Goal: Use online tool/utility: Utilize a website feature to perform a specific function

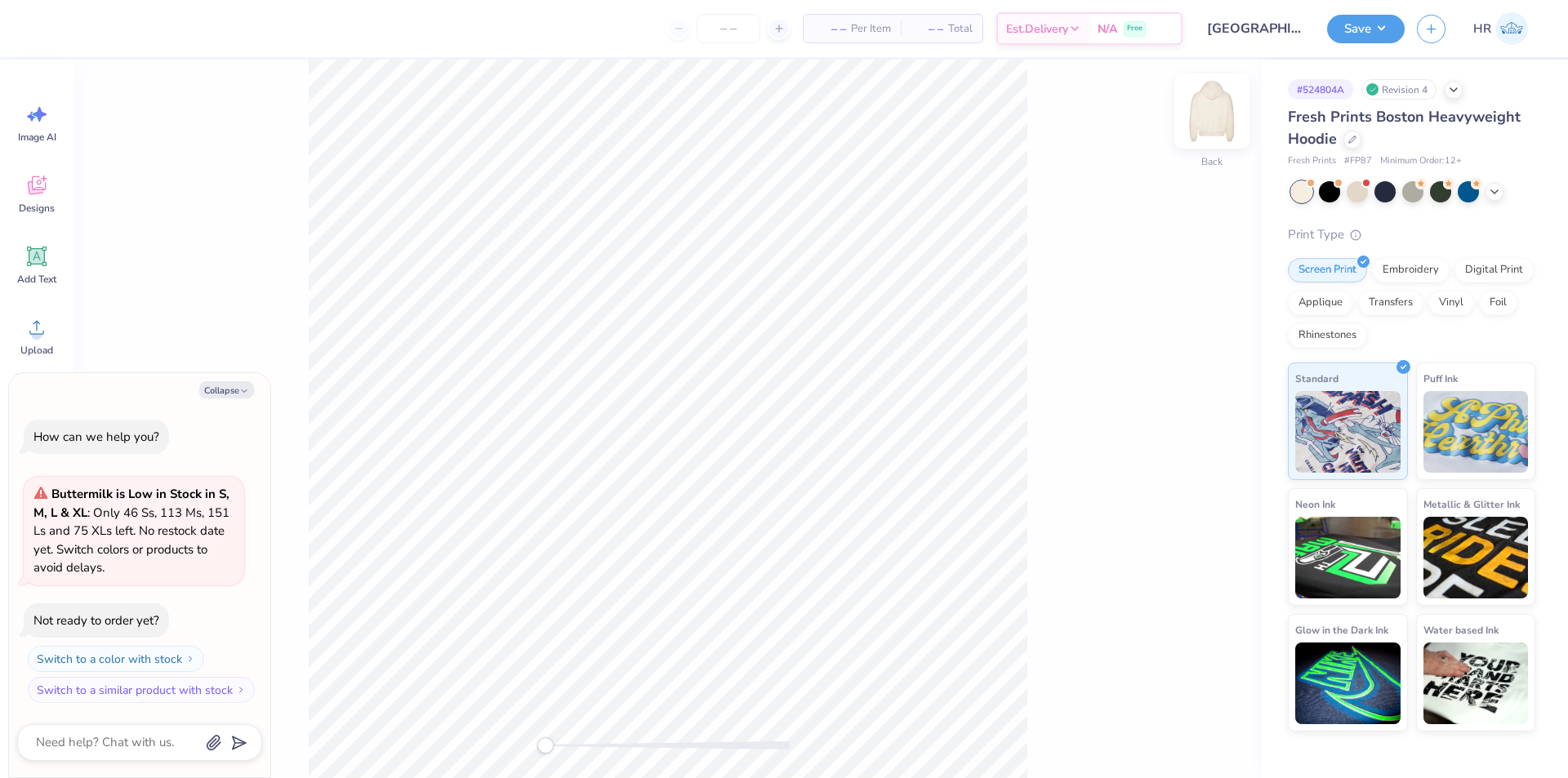
click at [1219, 119] on img at bounding box center [1212, 111] width 65 height 65
click at [1219, 119] on img at bounding box center [1212, 110] width 33 height 33
click at [1216, 117] on img at bounding box center [1212, 111] width 65 height 65
click at [36, 335] on circle at bounding box center [36, 333] width 11 height 11
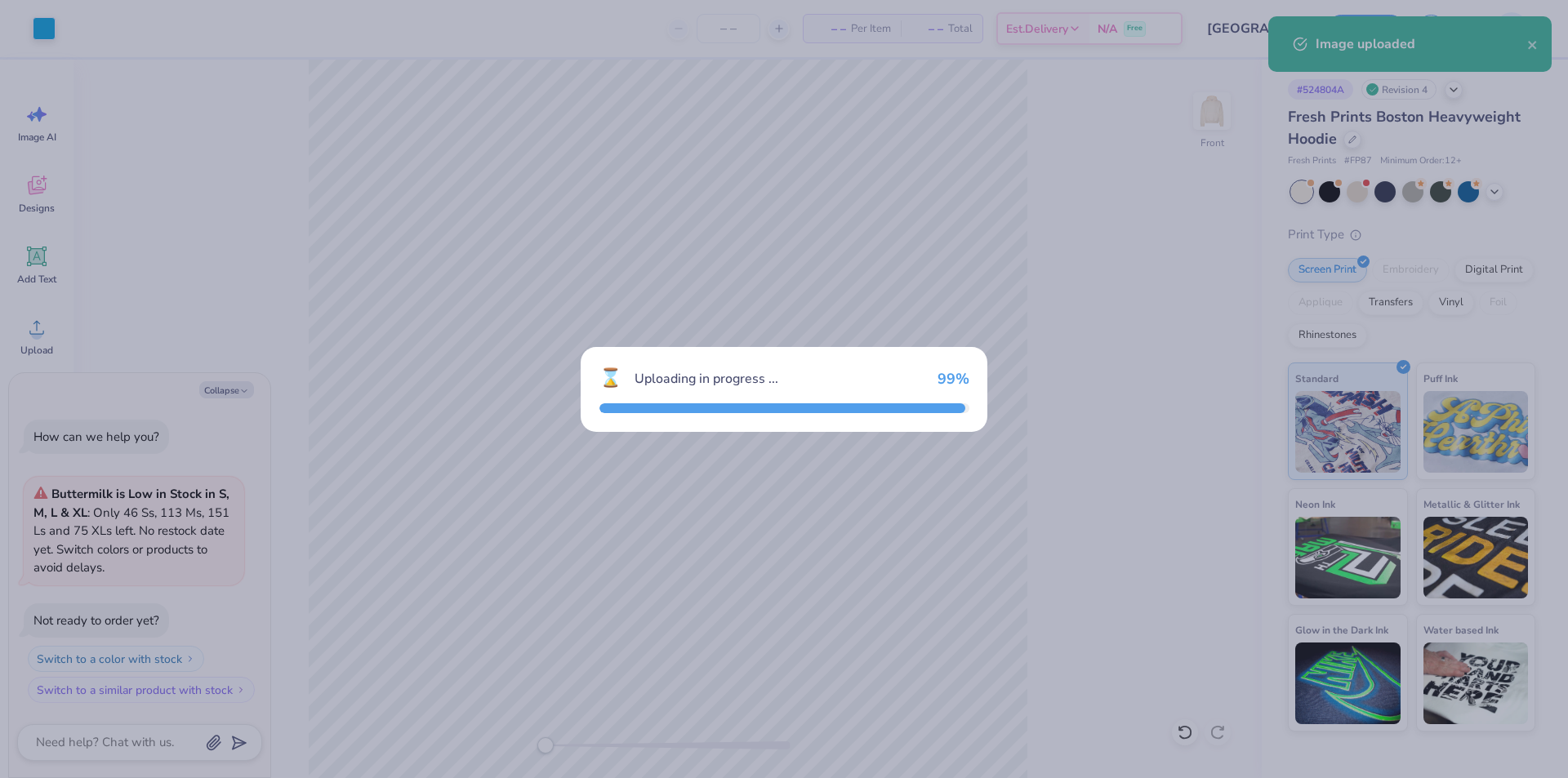
type textarea "x"
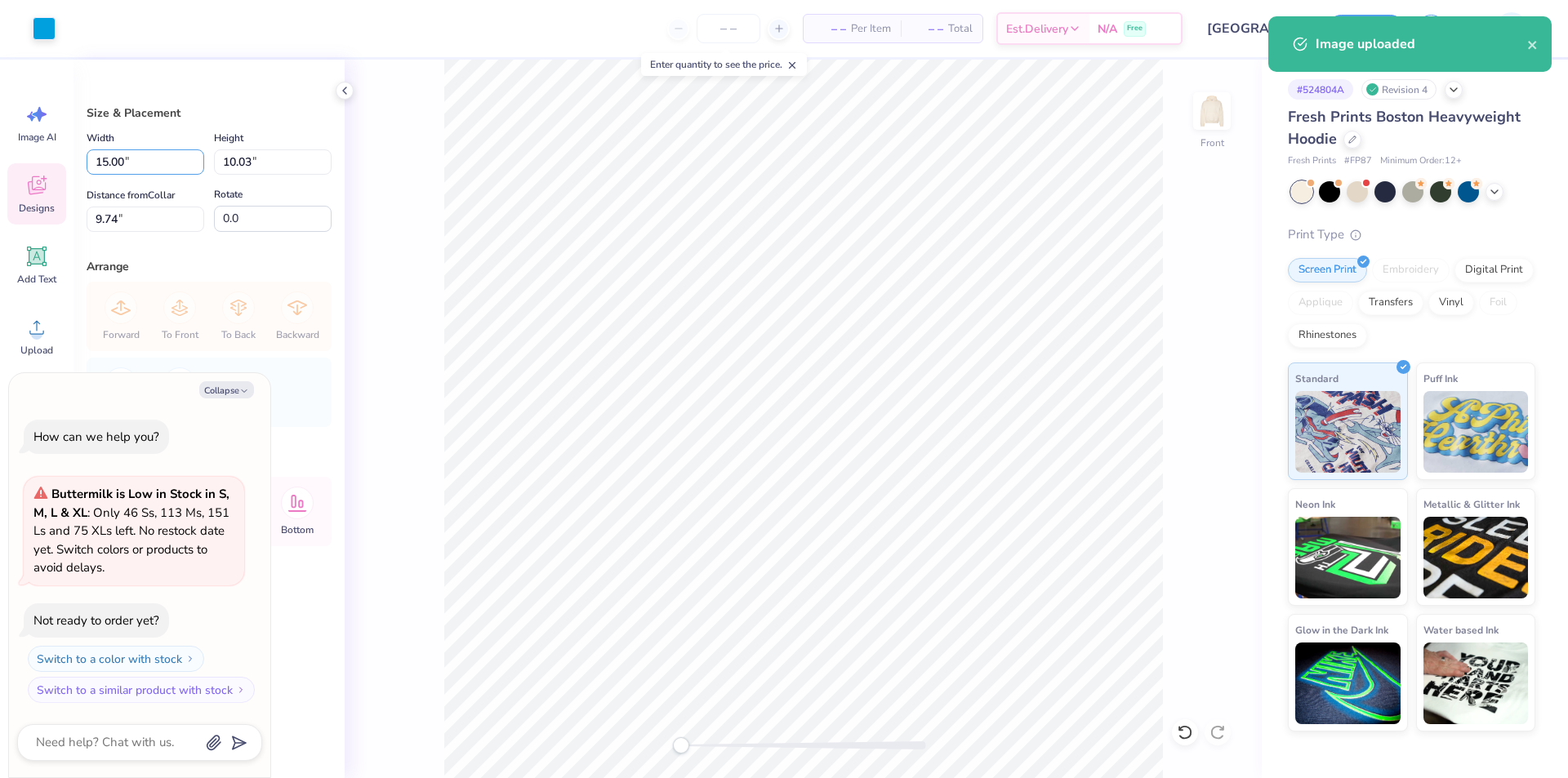
drag, startPoint x: 148, startPoint y: 158, endPoint x: 61, endPoint y: 171, distance: 88.0
click at [62, 171] on div "Art colors – – Per Item – – Total Est. Delivery N/A Free Design Title [GEOGRAPH…" at bounding box center [784, 389] width 1568 height 778
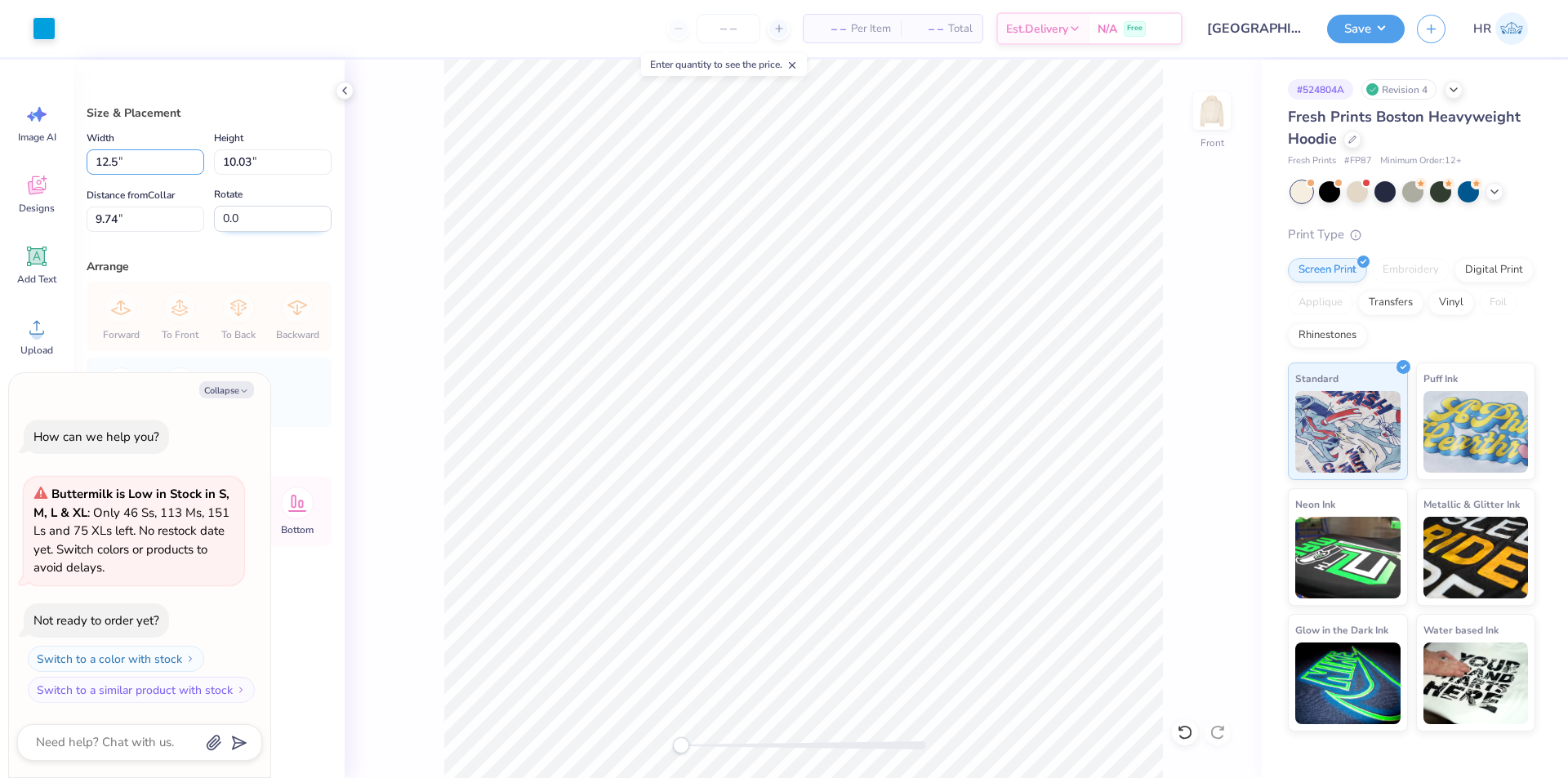
type input "12.5"
type textarea "x"
type input "12.50"
type input "8.36"
click at [135, 226] on input "10.57" at bounding box center [146, 219] width 118 height 25
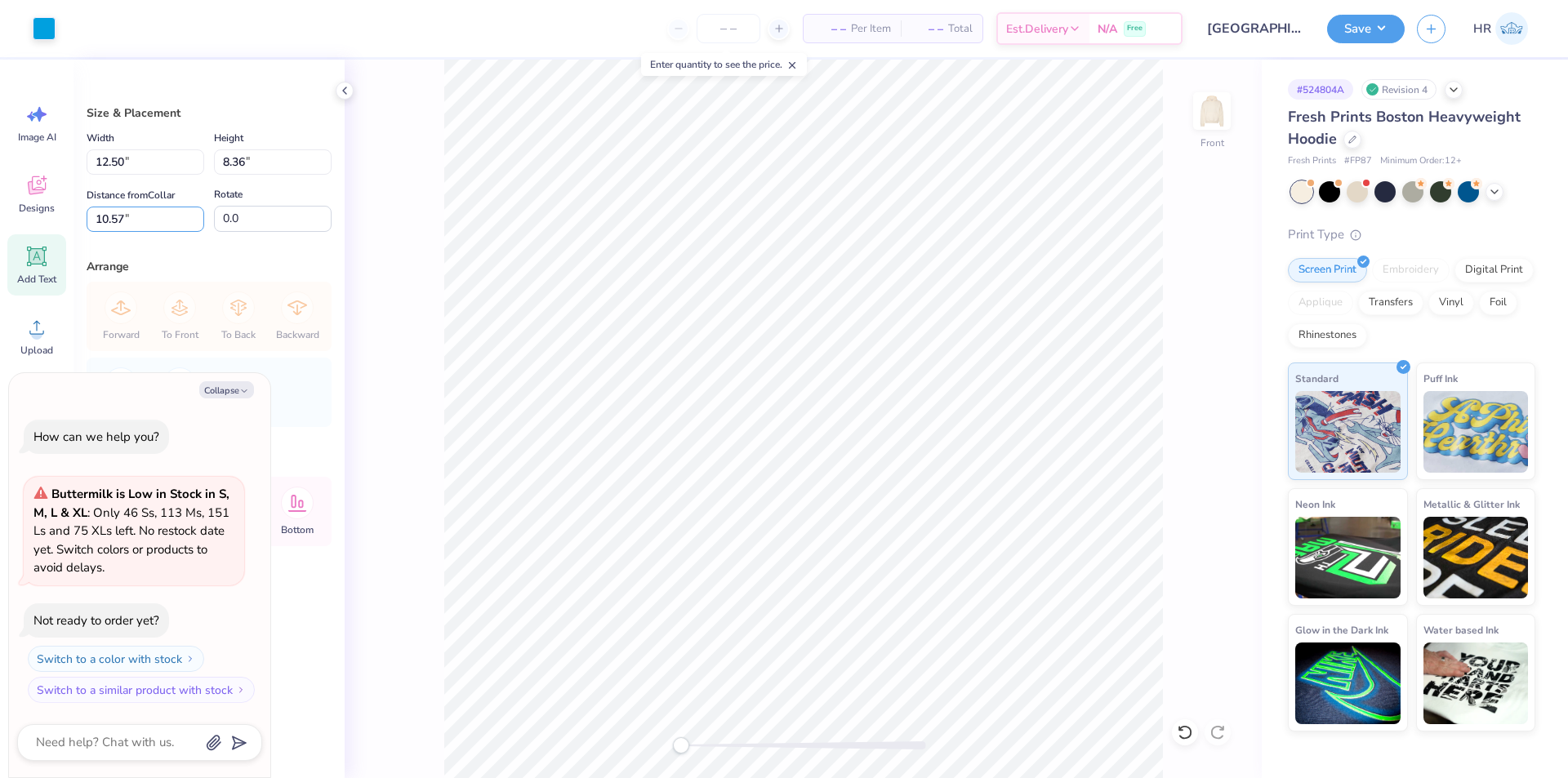
drag, startPoint x: 135, startPoint y: 226, endPoint x: 22, endPoint y: 237, distance: 113.5
click at [27, 234] on div "Art colors – – Per Item – – Total Est. Delivery N/A Free Design Title [GEOGRAPH…" at bounding box center [784, 389] width 1568 height 778
type input "6"
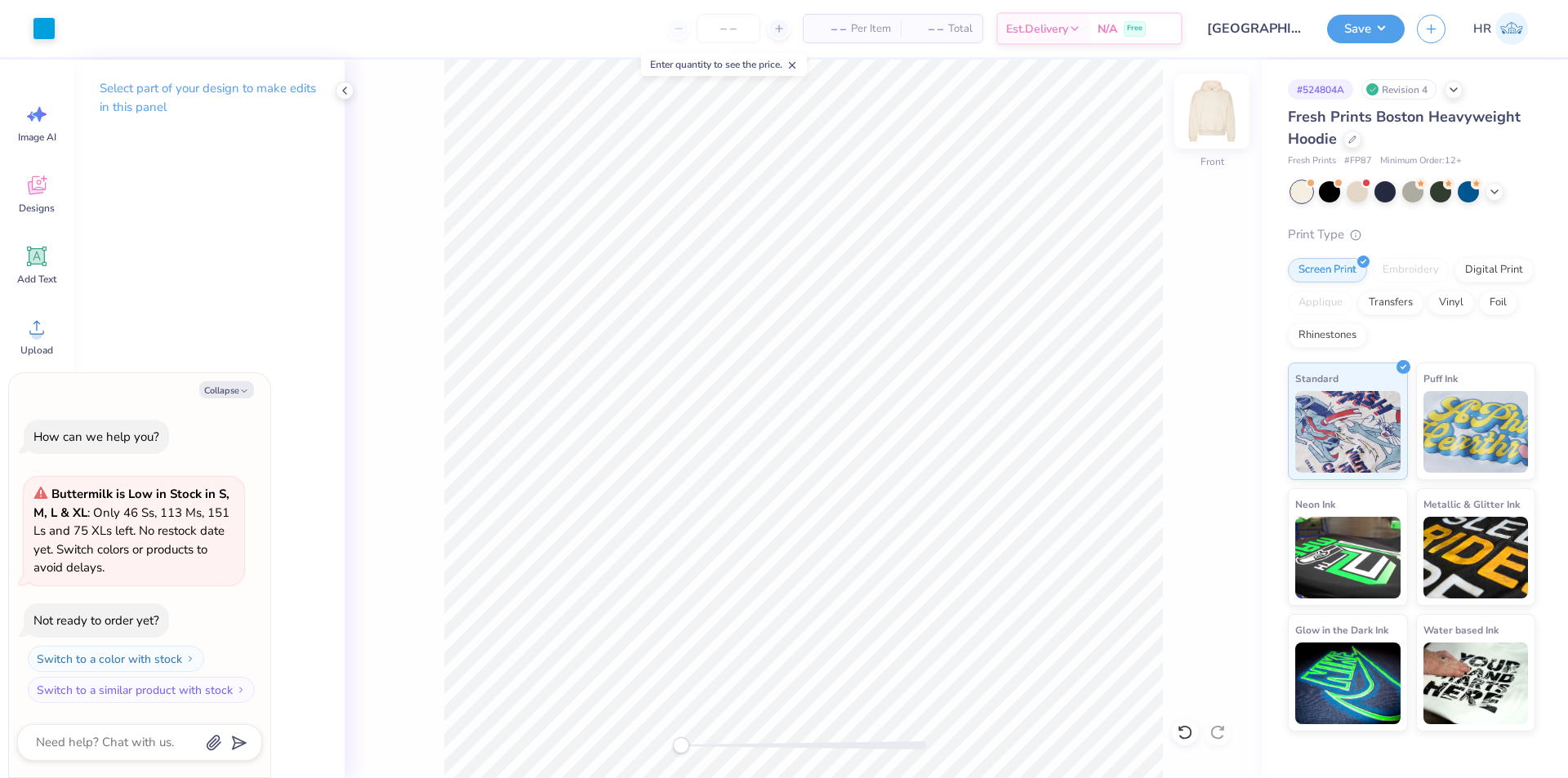
click at [1213, 126] on img at bounding box center [1212, 111] width 65 height 65
click at [211, 390] on button "Collapse" at bounding box center [226, 389] width 55 height 17
type textarea "x"
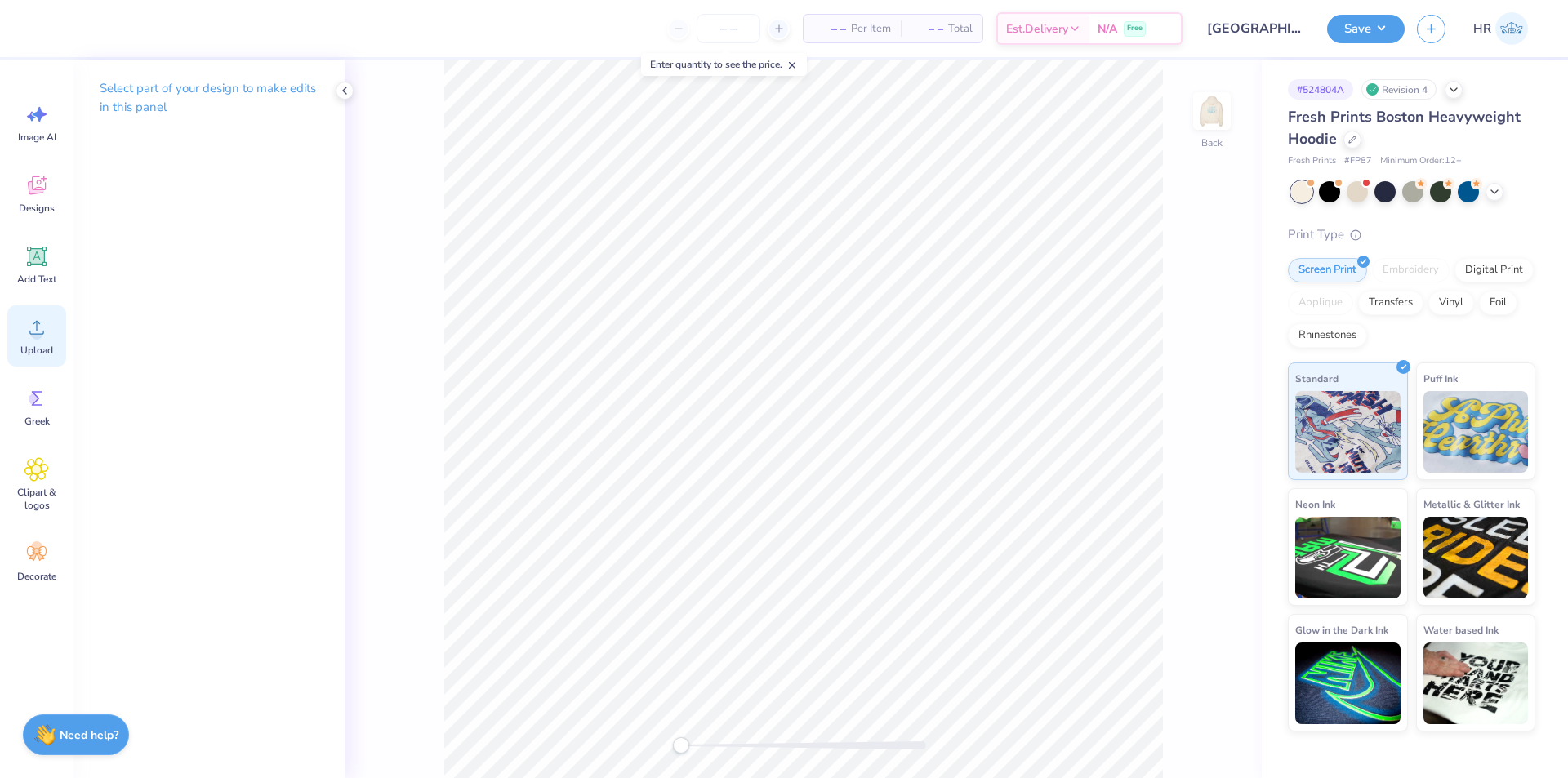
click at [25, 350] on span "Upload" at bounding box center [36, 350] width 33 height 13
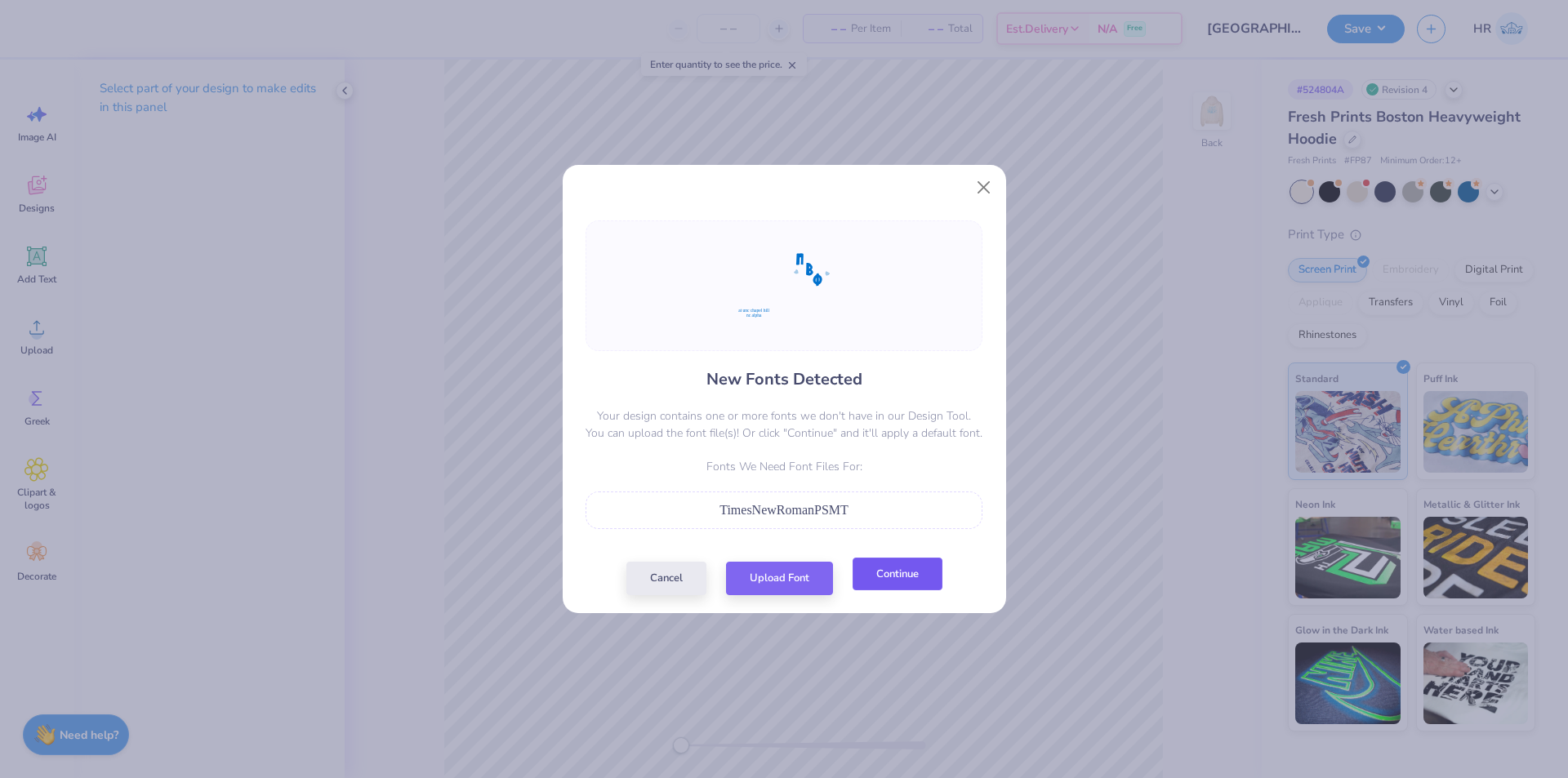
click at [888, 574] on button "Continue" at bounding box center [898, 574] width 90 height 34
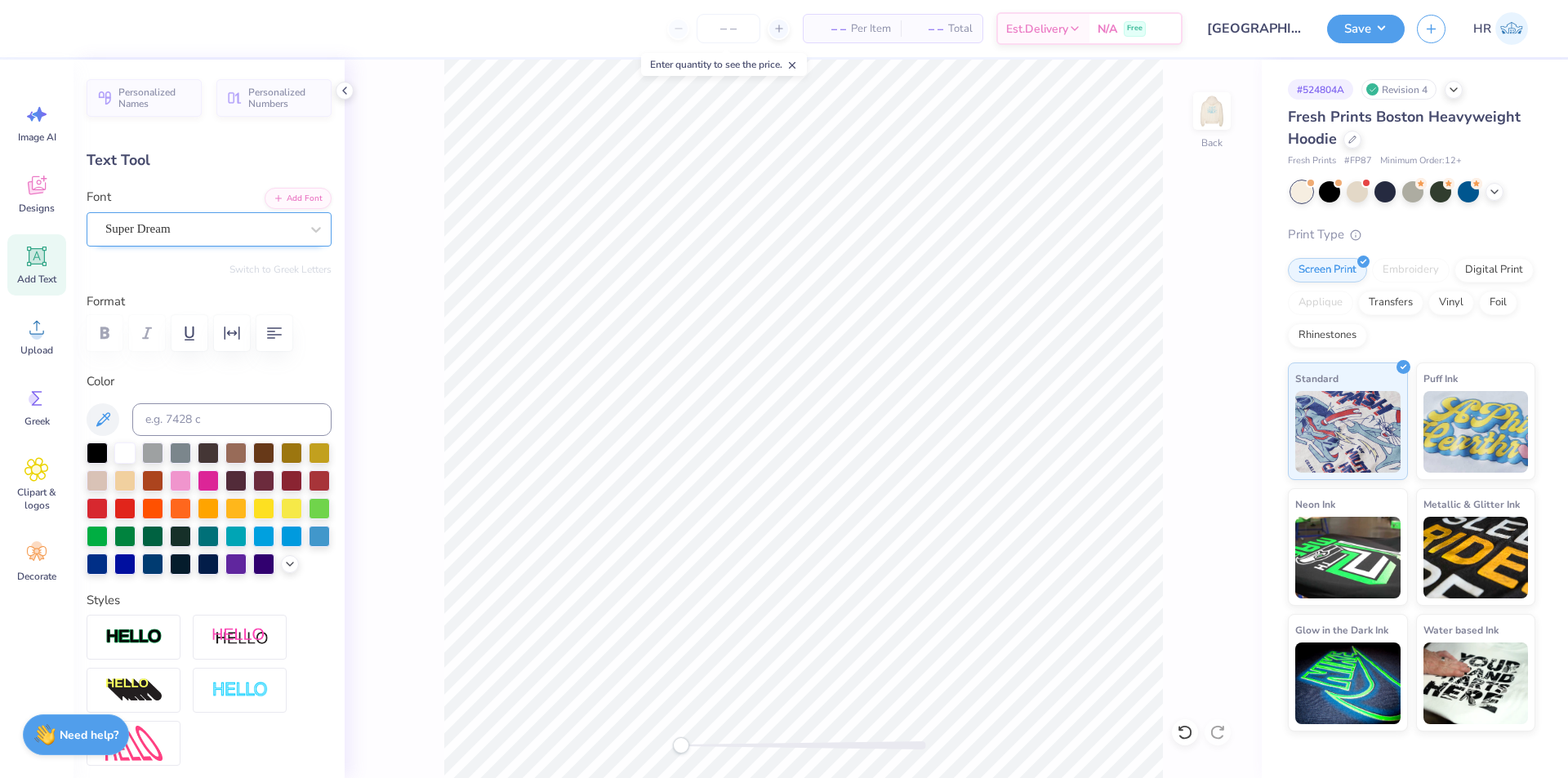
click at [219, 235] on div "Super Dream" at bounding box center [203, 229] width 198 height 25
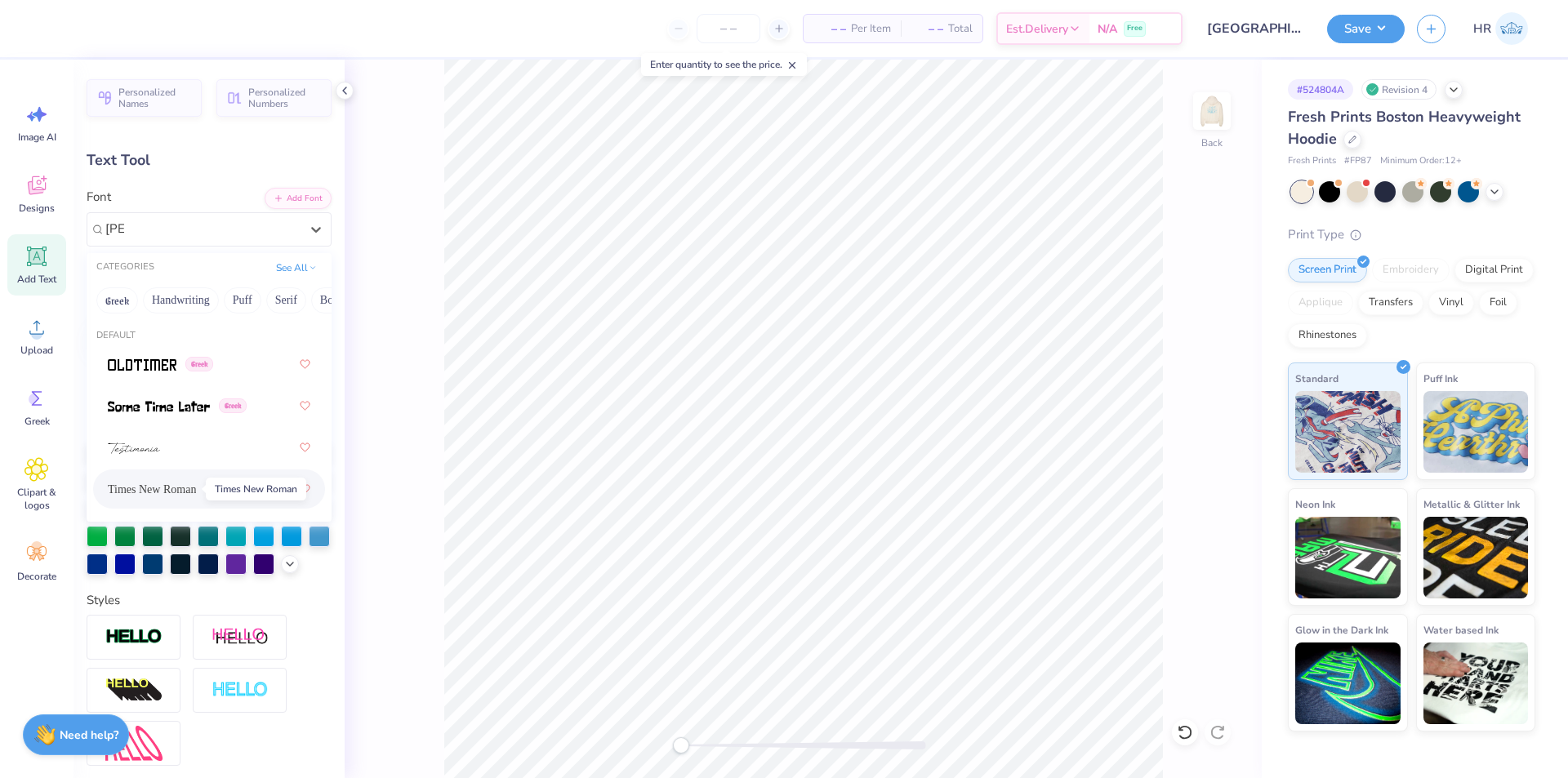
drag, startPoint x: 184, startPoint y: 490, endPoint x: 321, endPoint y: 464, distance: 139.4
click at [184, 489] on span "Times New Roman" at bounding box center [151, 489] width 88 height 17
type input "[PERSON_NAME]"
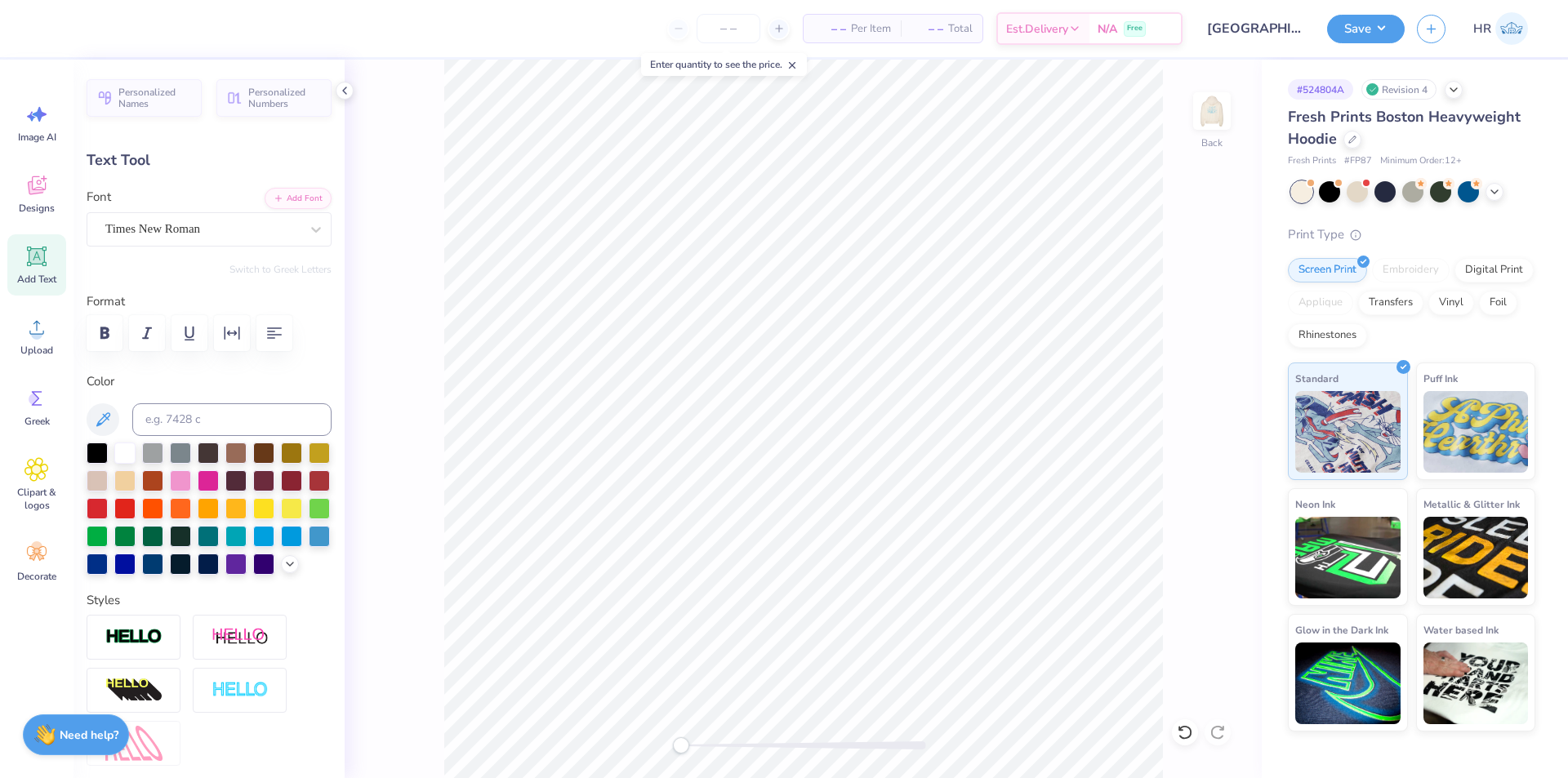
type input "3.31"
type input "12.14"
click at [244, 212] on div "Super Dream" at bounding box center [209, 229] width 245 height 35
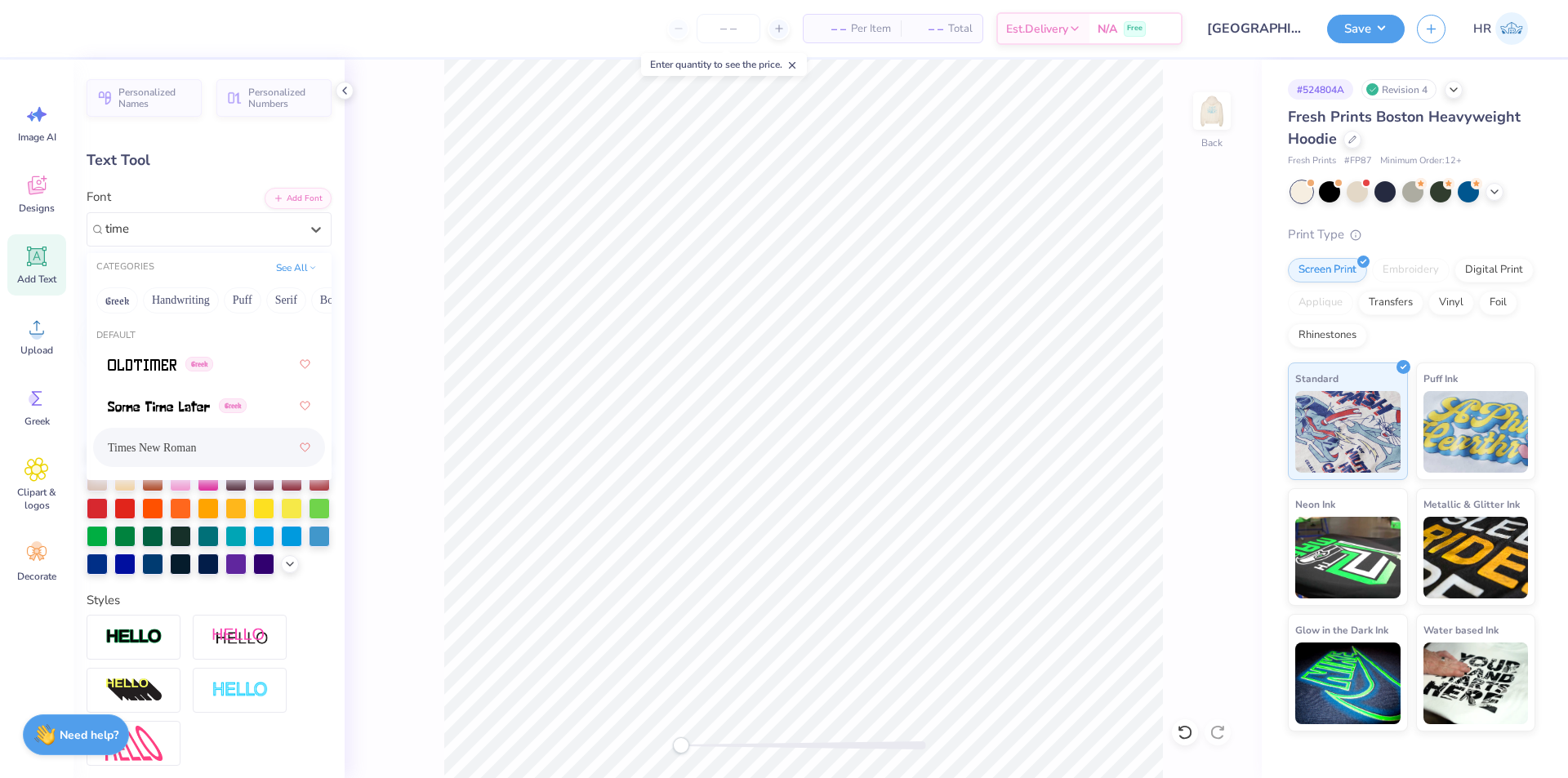
click at [161, 443] on span "Times New Roman" at bounding box center [151, 447] width 88 height 17
type input "time"
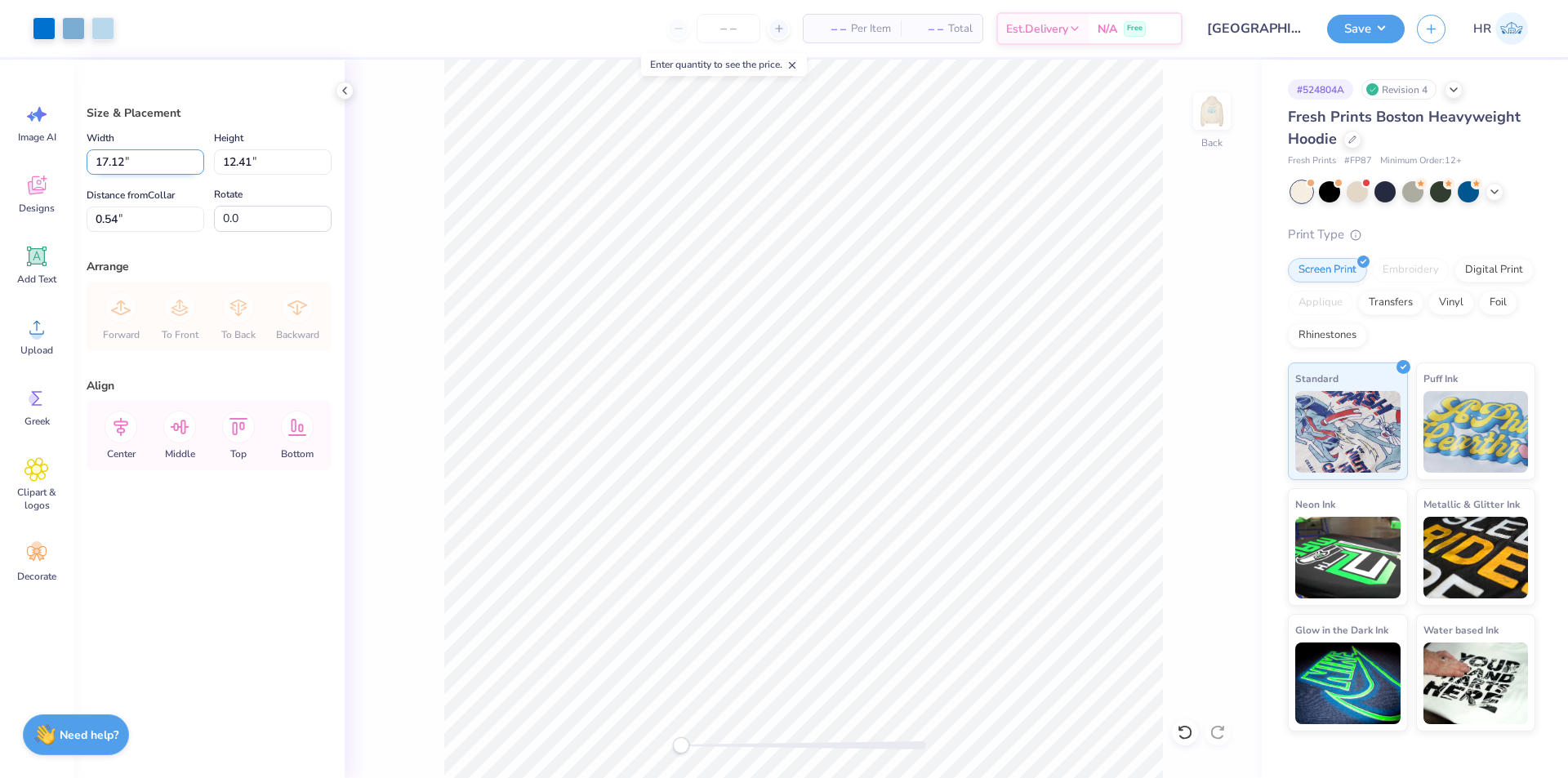
click at [107, 162] on input "17.12" at bounding box center [146, 162] width 118 height 25
click at [112, 164] on input "17.12" at bounding box center [146, 162] width 118 height 25
type input "12.50"
type input "9.06"
click at [149, 216] on input "2.21" at bounding box center [146, 219] width 118 height 25
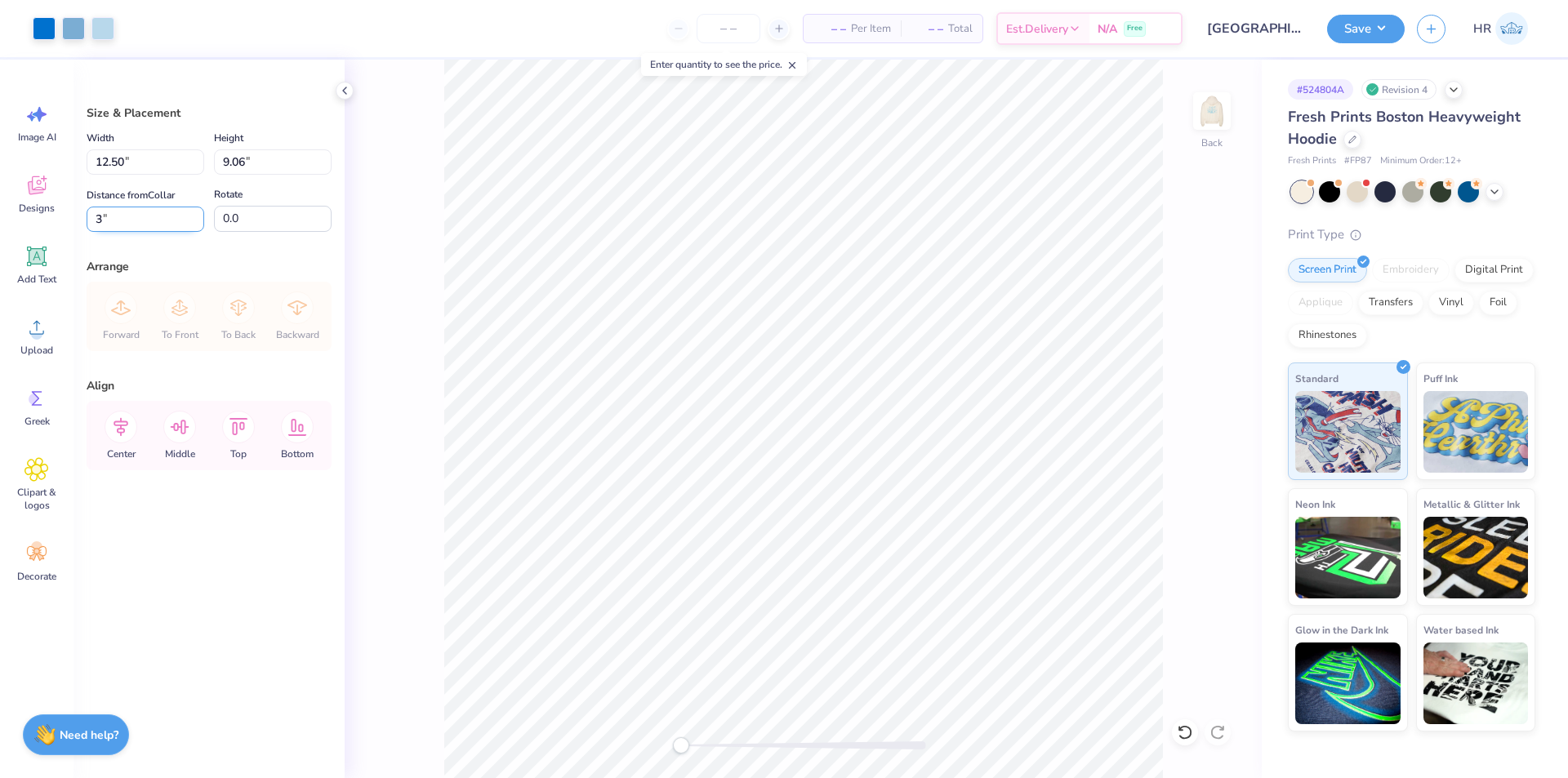
type input "3.00"
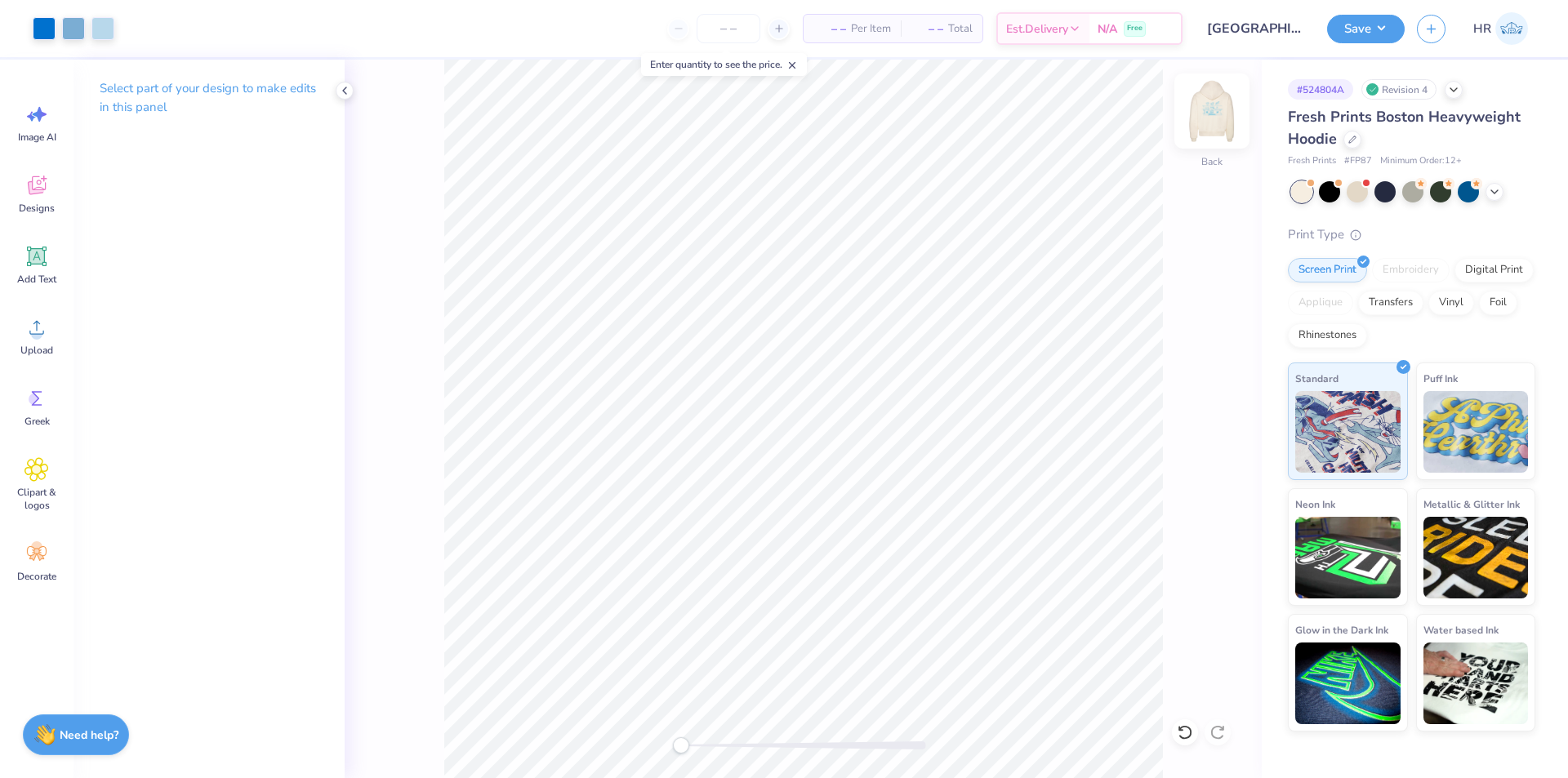
click at [1210, 129] on img at bounding box center [1212, 111] width 65 height 65
click at [1185, 129] on div "Front" at bounding box center [804, 418] width 918 height 718
drag, startPoint x: 1199, startPoint y: 120, endPoint x: 1178, endPoint y: 209, distance: 91.4
click at [1199, 120] on img at bounding box center [1212, 110] width 33 height 33
click at [1374, 39] on button "Save" at bounding box center [1366, 26] width 78 height 29
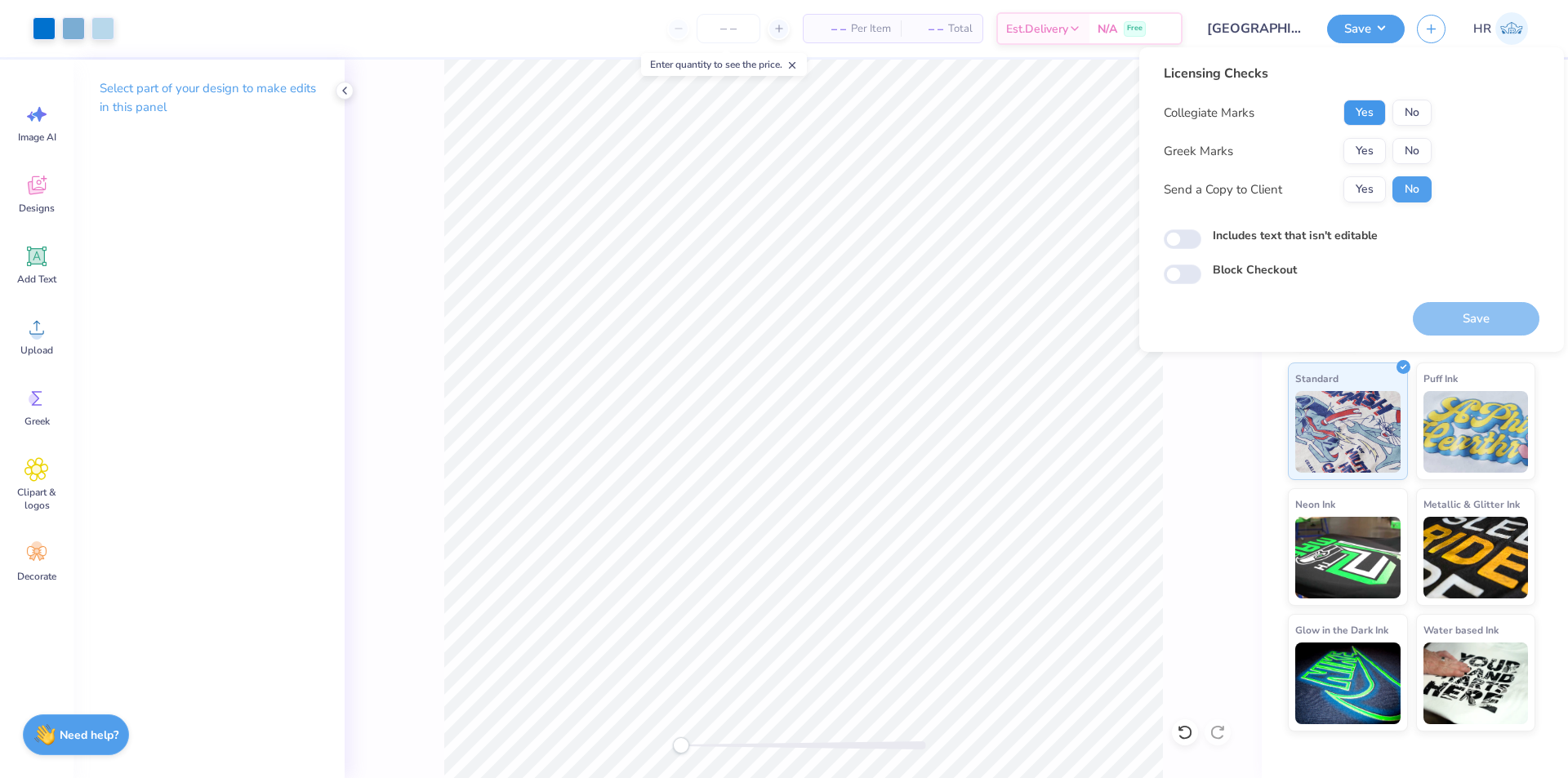
click at [1374, 110] on button "Yes" at bounding box center [1364, 113] width 42 height 26
click at [1366, 148] on button "Yes" at bounding box center [1364, 151] width 42 height 26
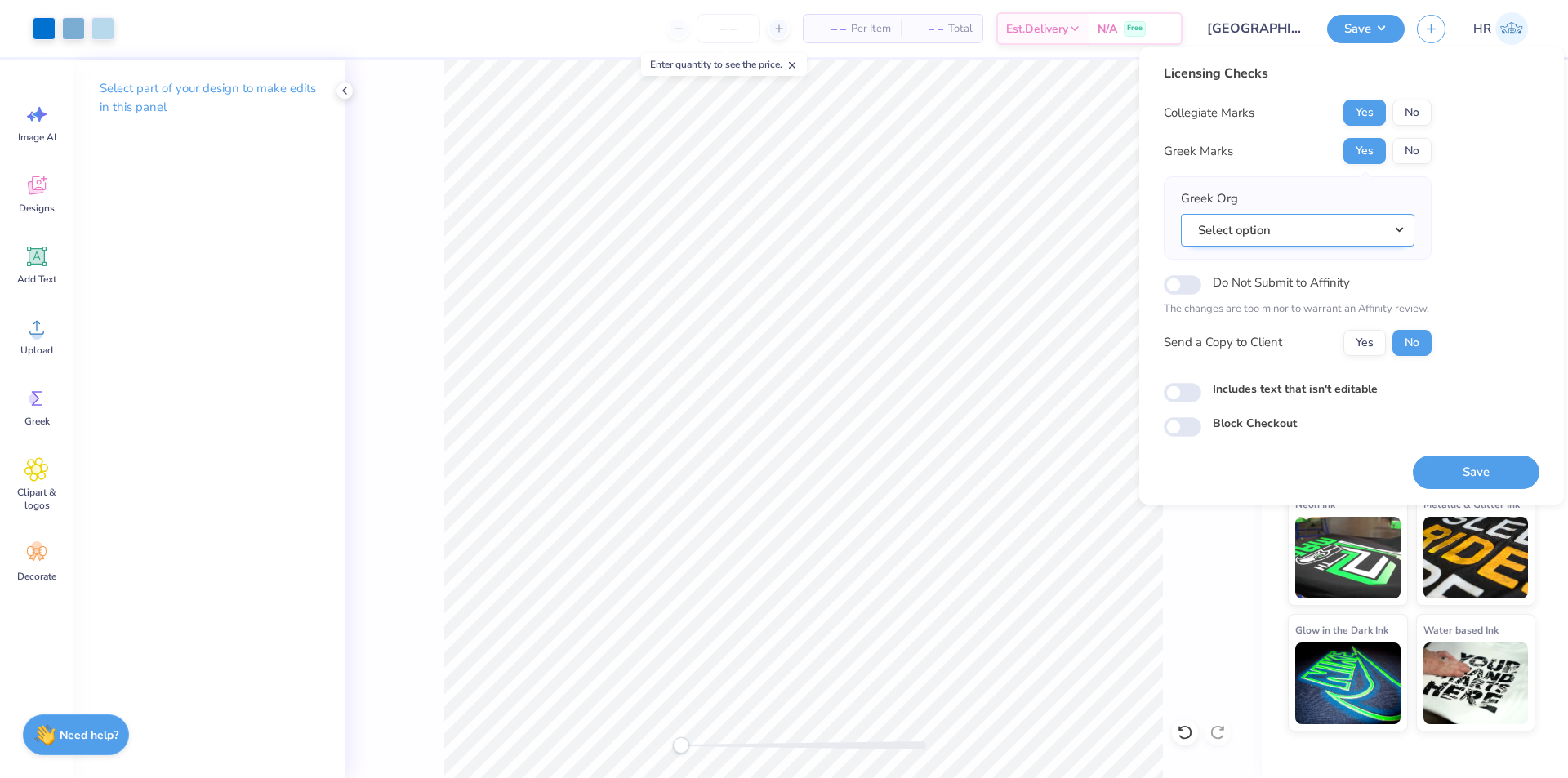
click at [1249, 242] on button "Select option" at bounding box center [1298, 231] width 234 height 34
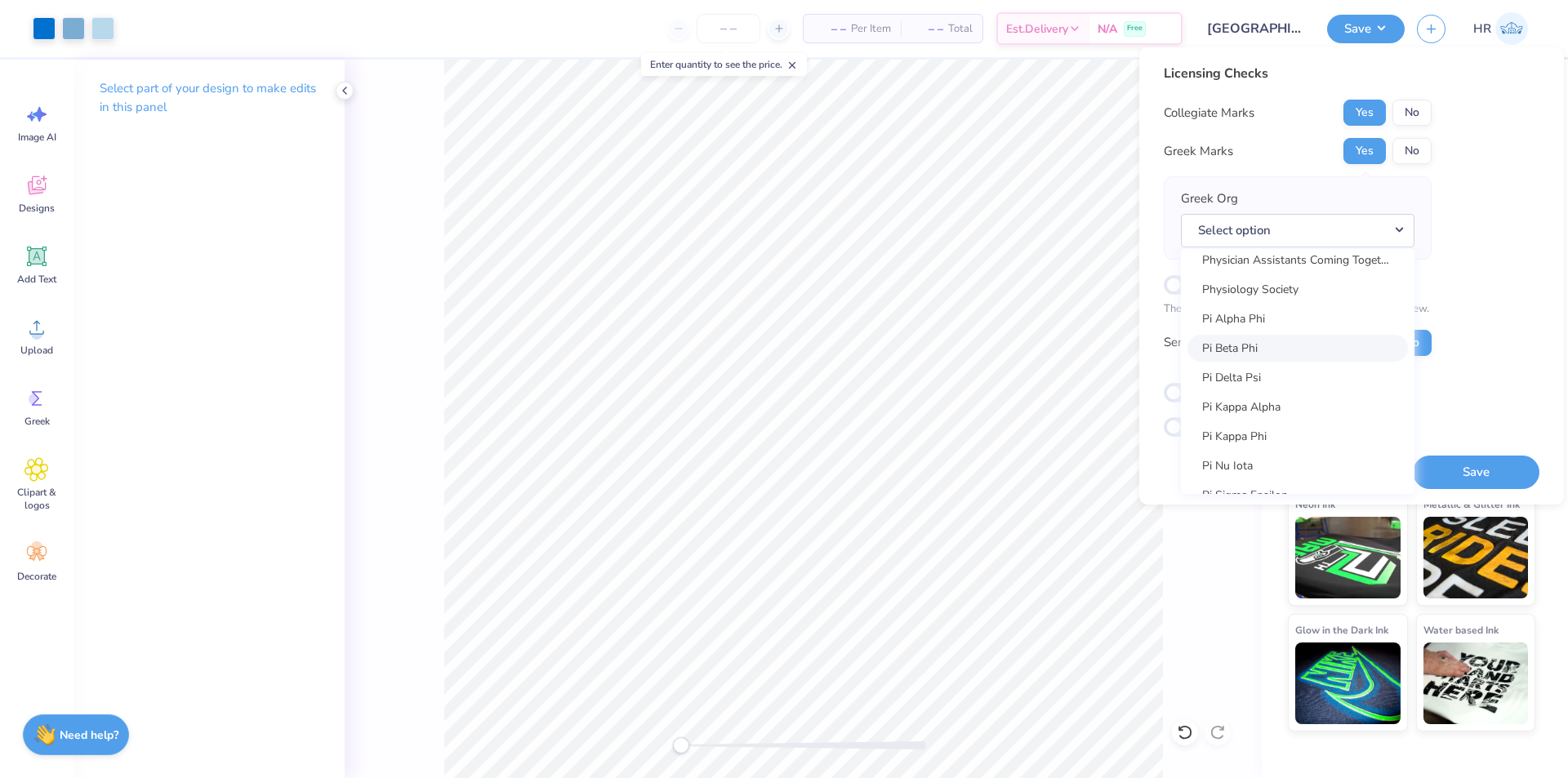
click at [1270, 353] on link "Pi Beta Phi" at bounding box center [1298, 347] width 221 height 27
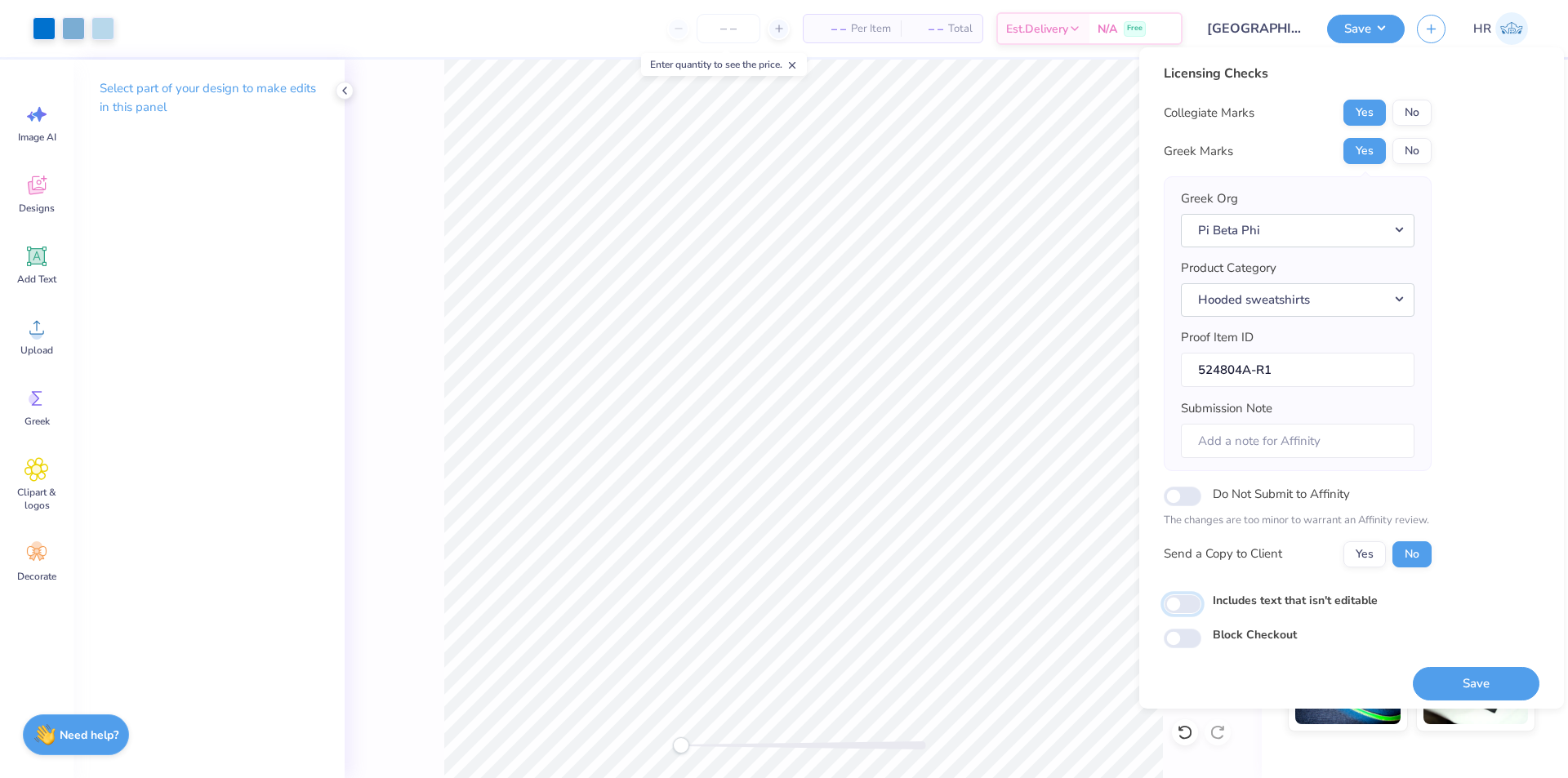
click at [1181, 606] on input "Includes text that isn't editable" at bounding box center [1183, 603] width 37 height 20
checkbox input "true"
click at [1458, 686] on button "Save" at bounding box center [1475, 684] width 126 height 34
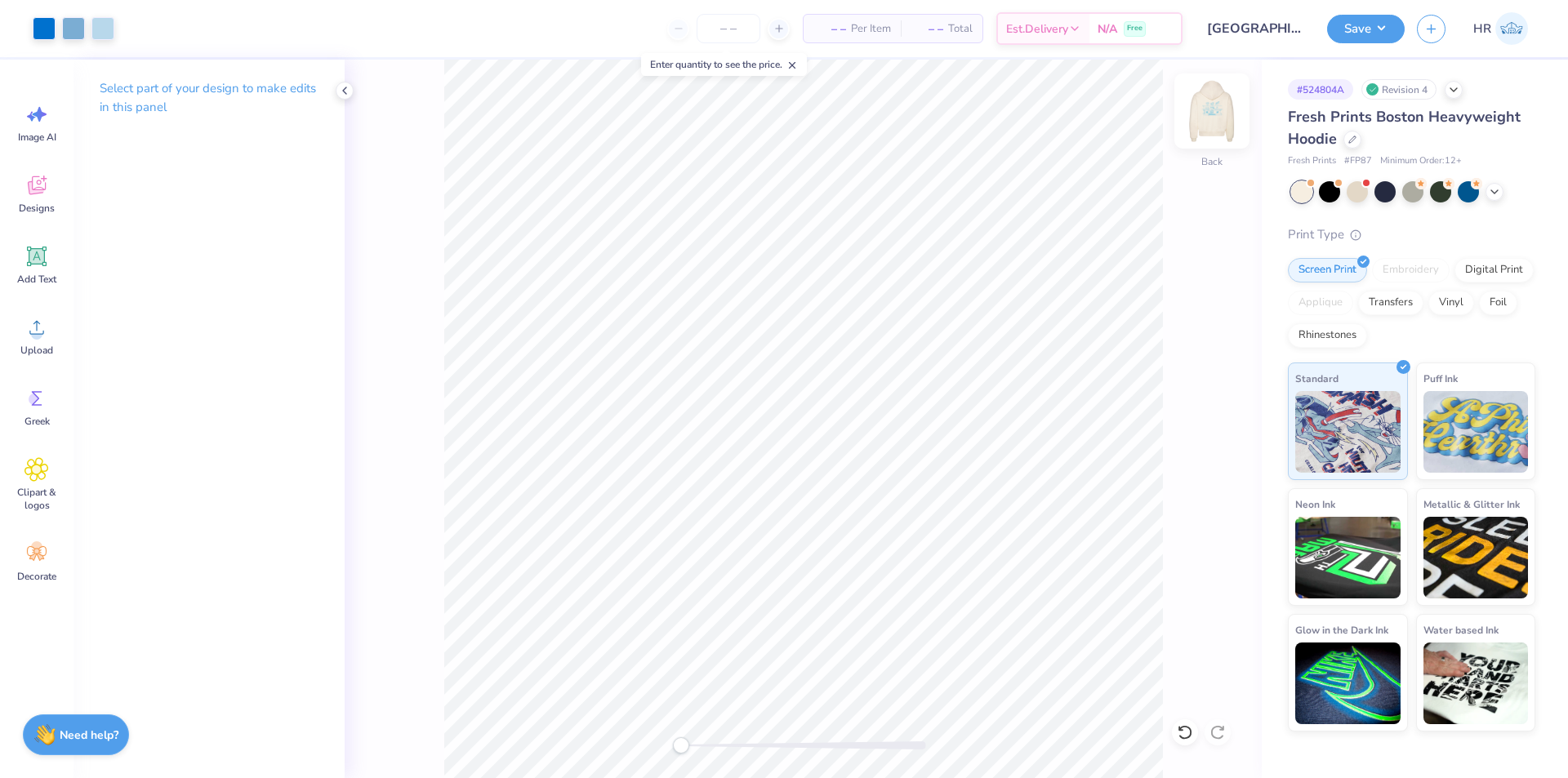
click at [1210, 110] on img at bounding box center [1212, 111] width 65 height 65
click at [431, 243] on div "Front" at bounding box center [804, 418] width 918 height 718
click at [46, 33] on div at bounding box center [44, 27] width 22 height 22
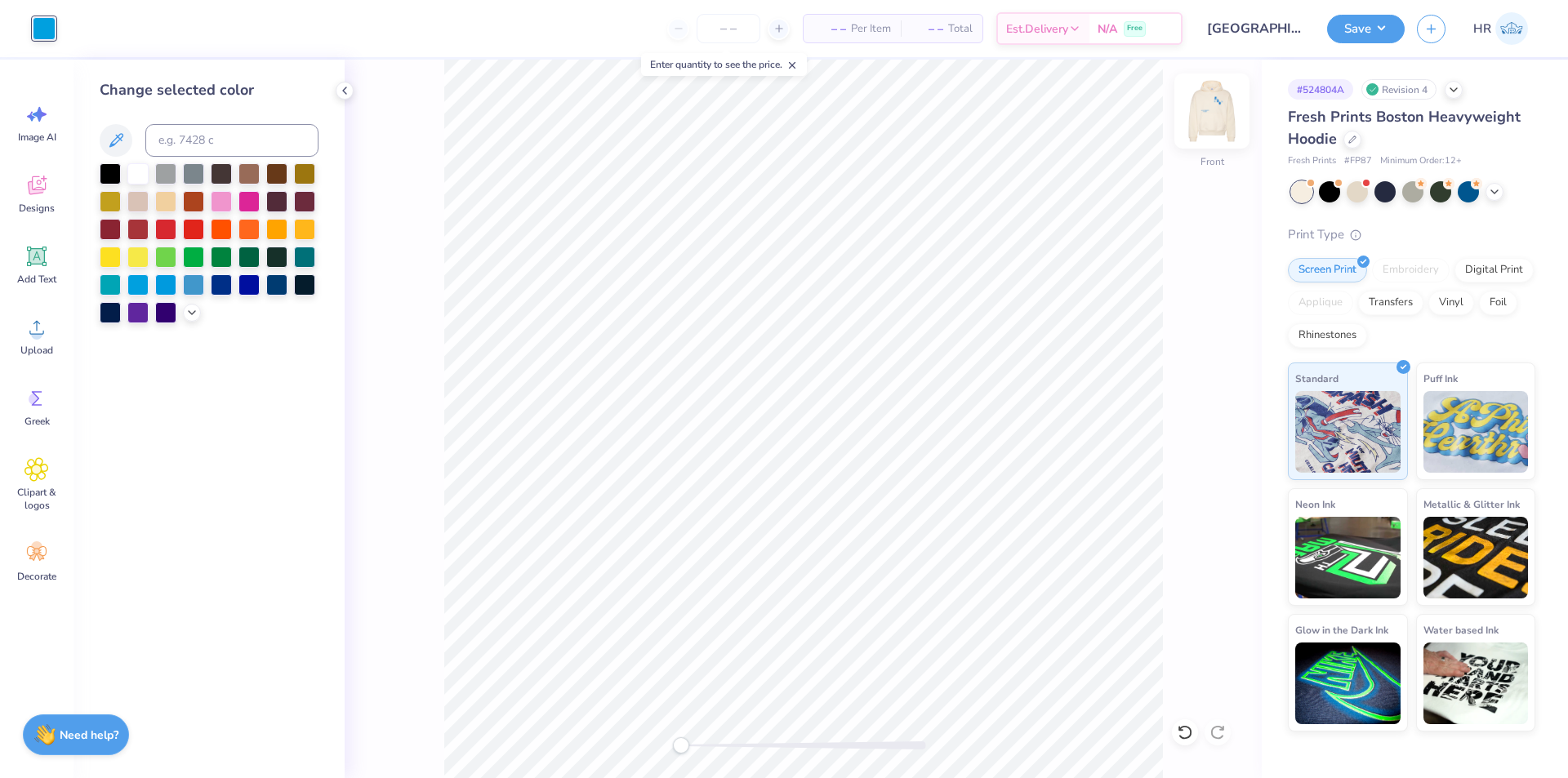
click at [1213, 97] on img at bounding box center [1212, 111] width 65 height 65
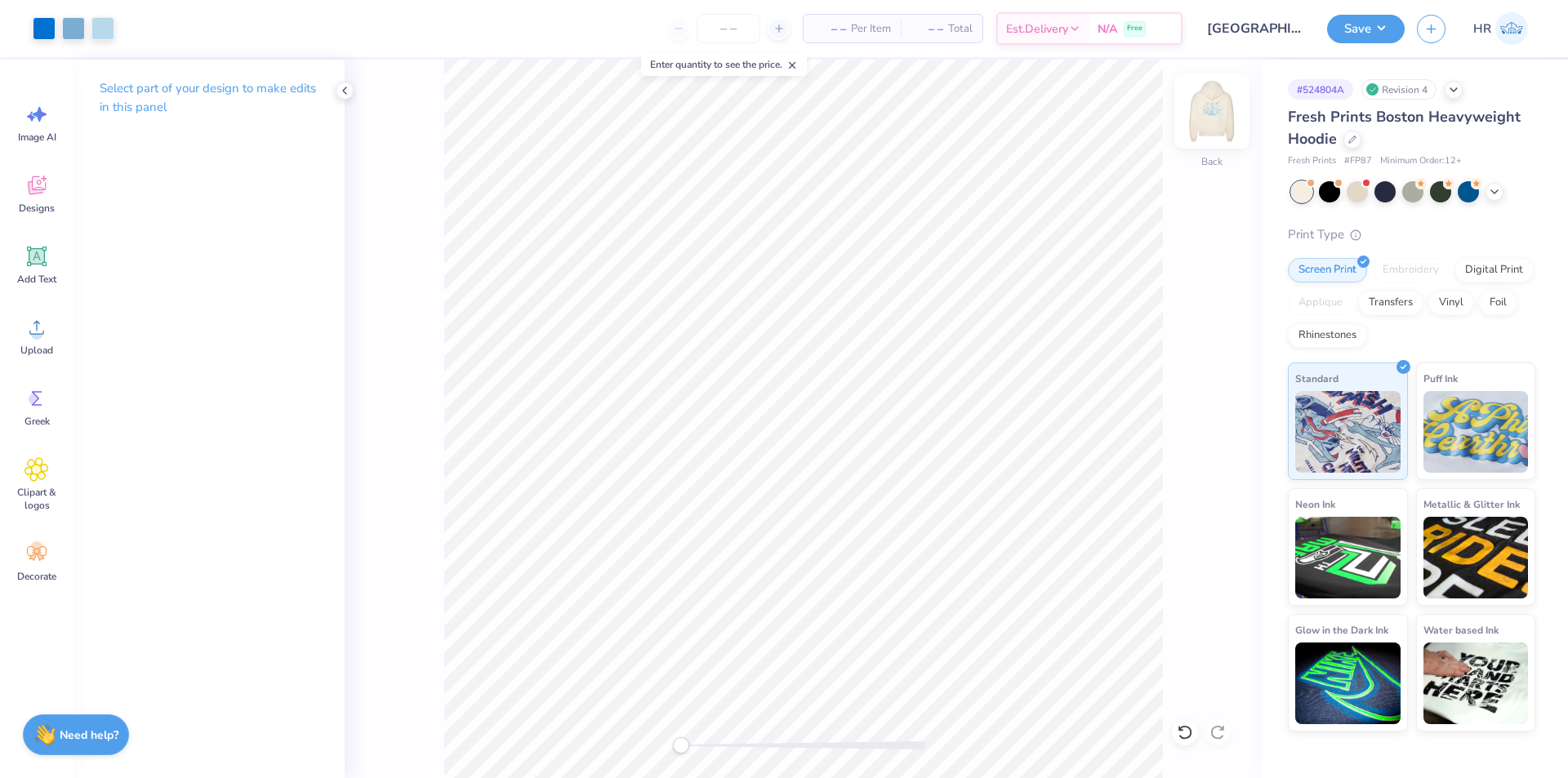
click at [1204, 101] on img at bounding box center [1212, 111] width 65 height 65
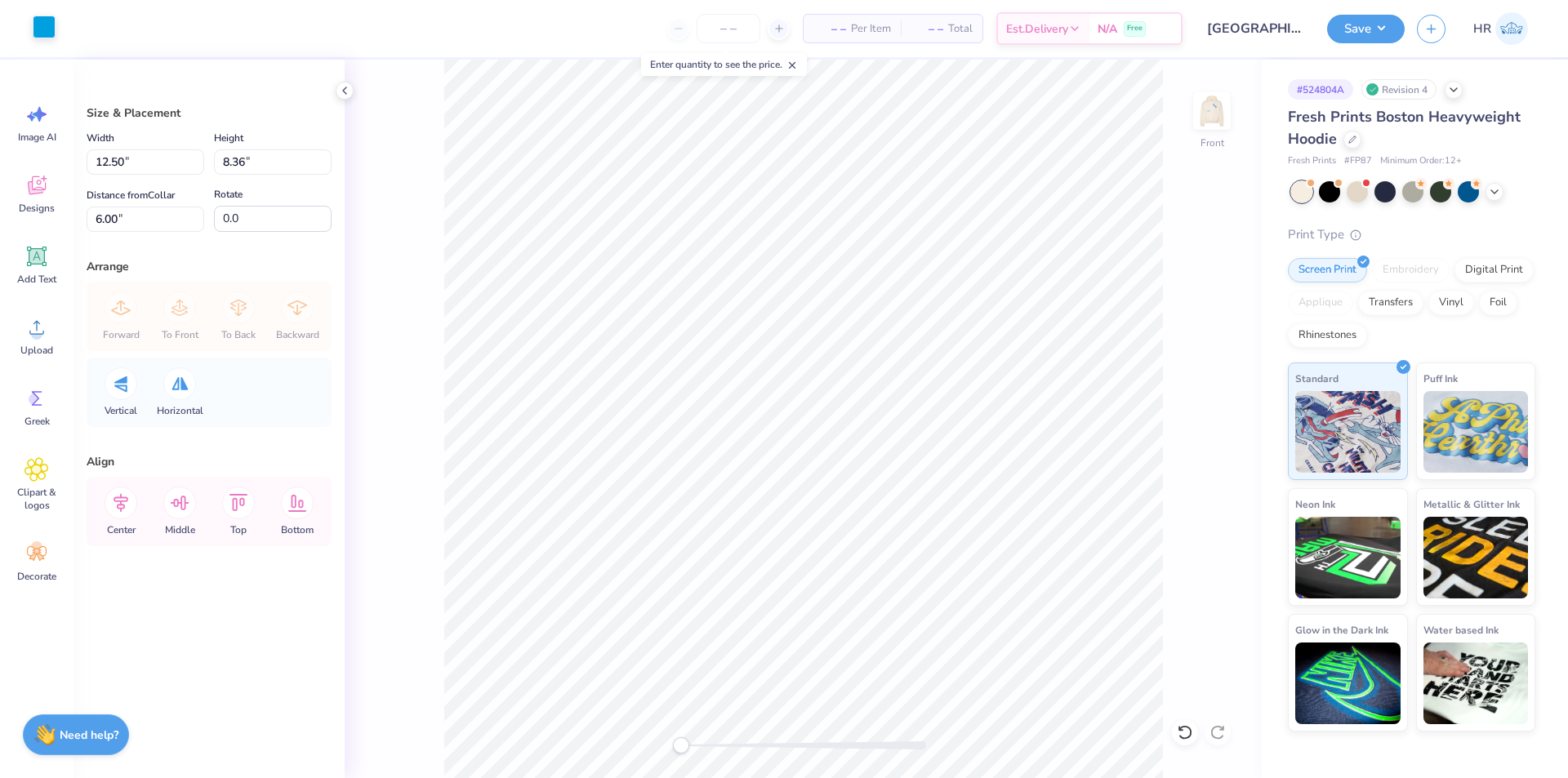
click at [51, 29] on div at bounding box center [44, 27] width 22 height 22
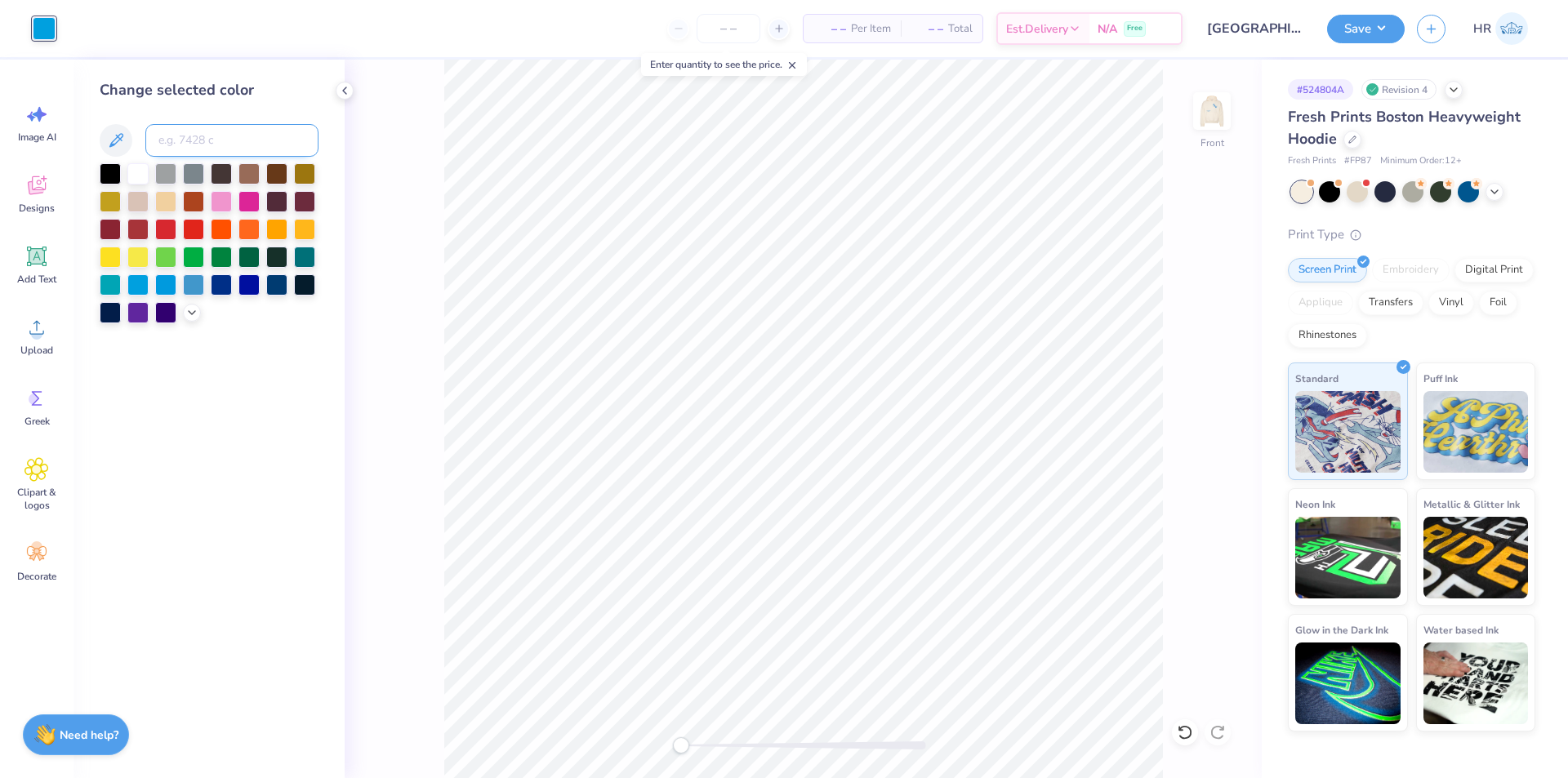
click at [188, 127] on input at bounding box center [232, 140] width 173 height 33
type input "285"
click at [1394, 47] on div "Save HR" at bounding box center [1448, 28] width 241 height 57
click at [1389, 35] on button "Save" at bounding box center [1366, 26] width 78 height 29
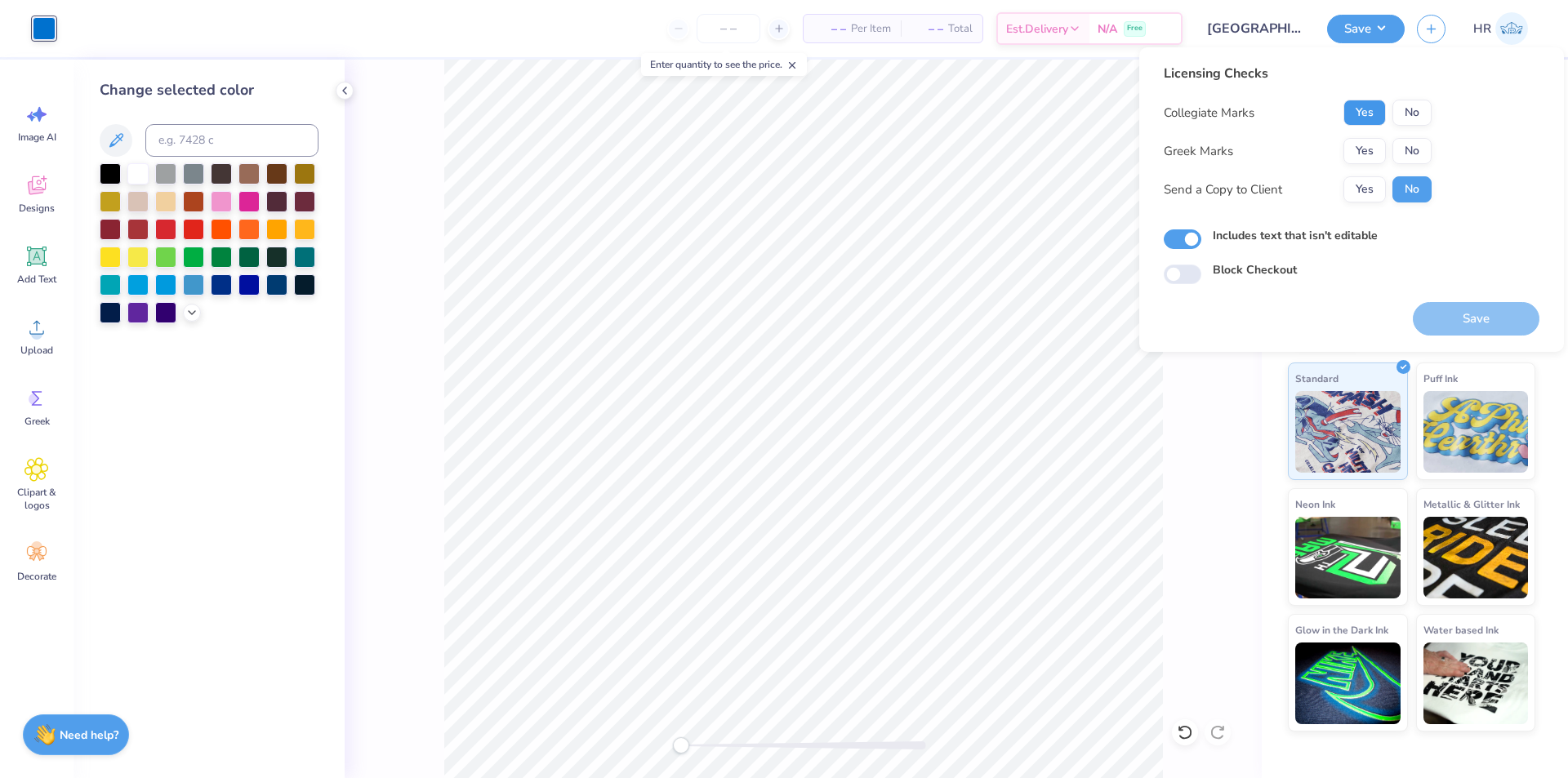
click at [1377, 111] on button "Yes" at bounding box center [1364, 113] width 42 height 26
click at [1364, 148] on button "Yes" at bounding box center [1364, 151] width 42 height 26
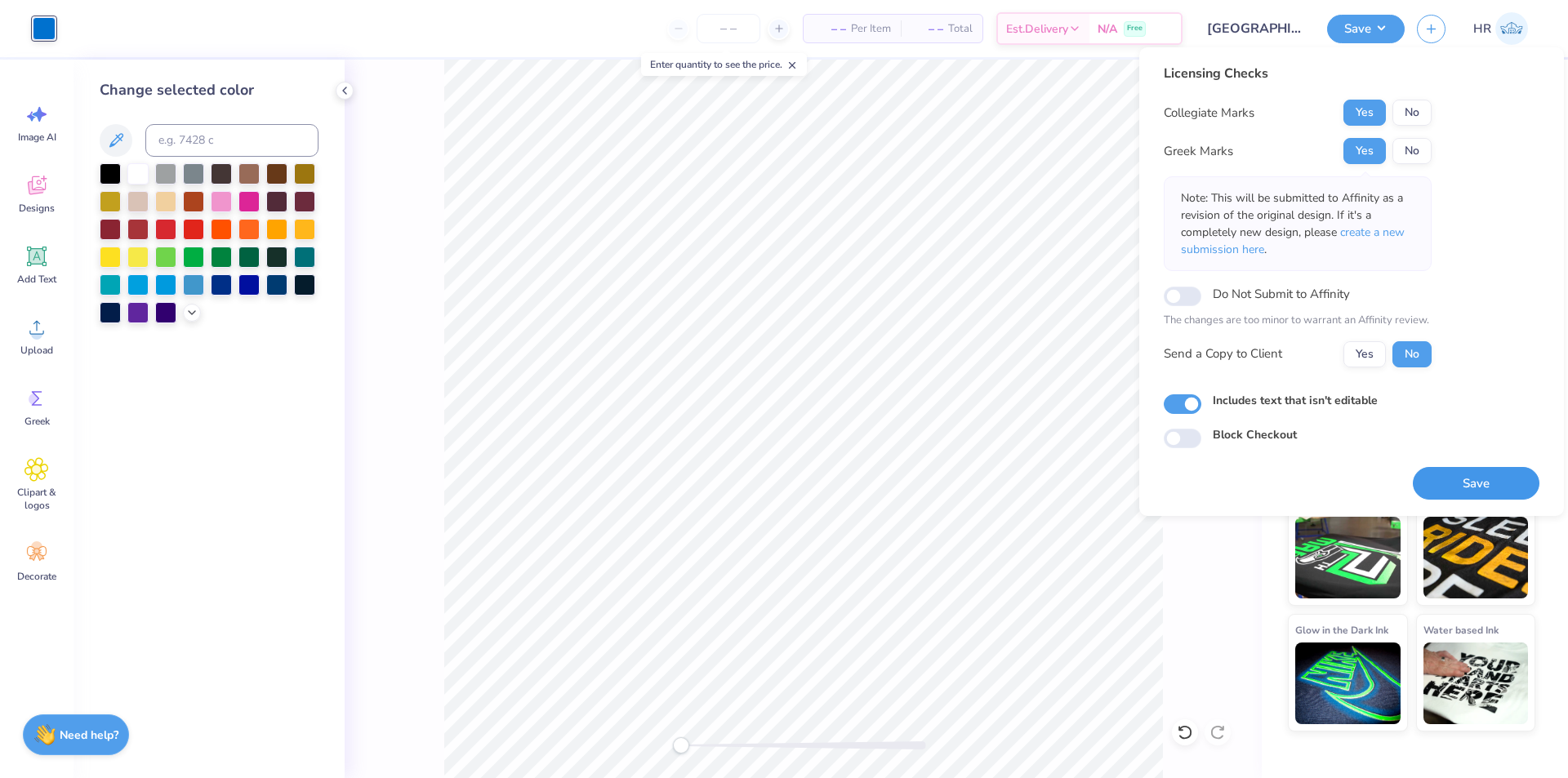
click at [1445, 477] on button "Save" at bounding box center [1475, 484] width 126 height 34
